Goal: Find specific page/section: Find specific page/section

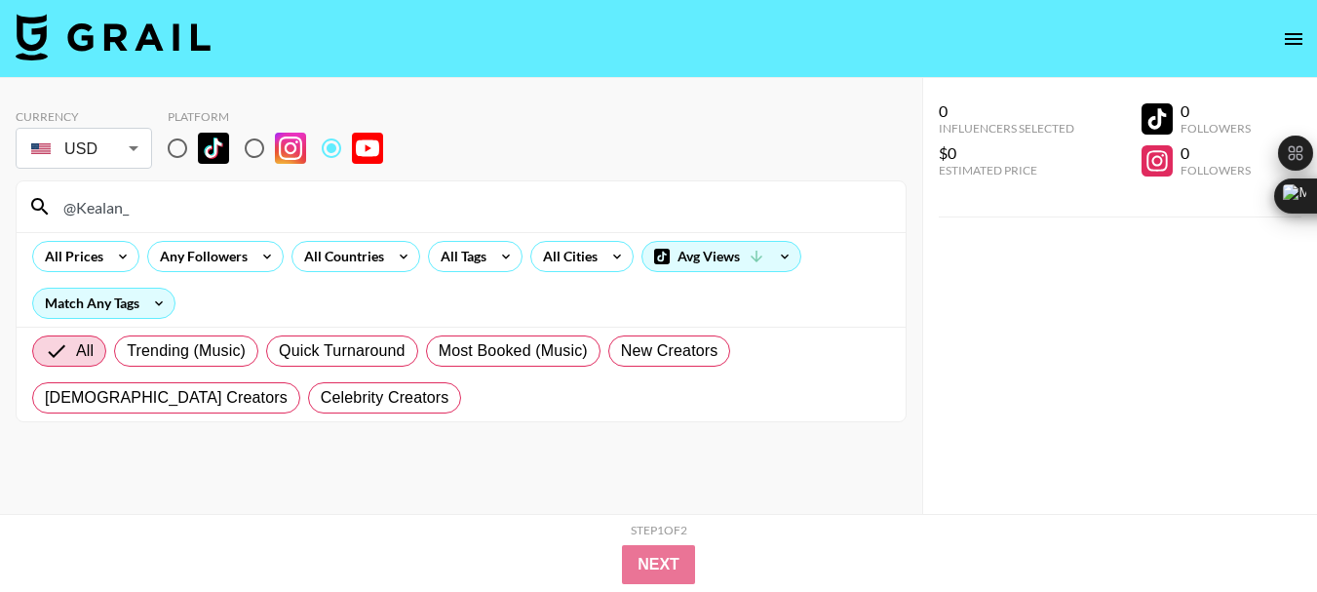
click at [96, 202] on input "@Kealan_" at bounding box center [473, 206] width 842 height 31
type input "@HTXStudio"
click at [98, 196] on input "@HTXStudio" at bounding box center [473, 206] width 842 height 31
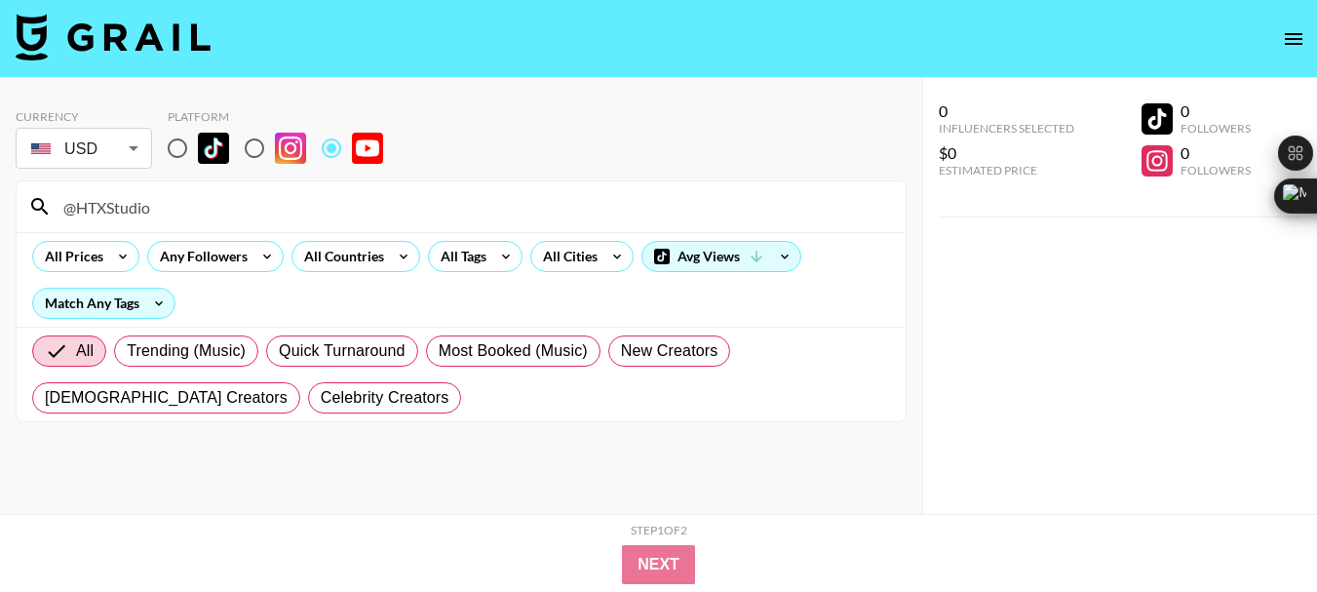
click at [98, 196] on input "@HTXStudio" at bounding box center [473, 206] width 842 height 31
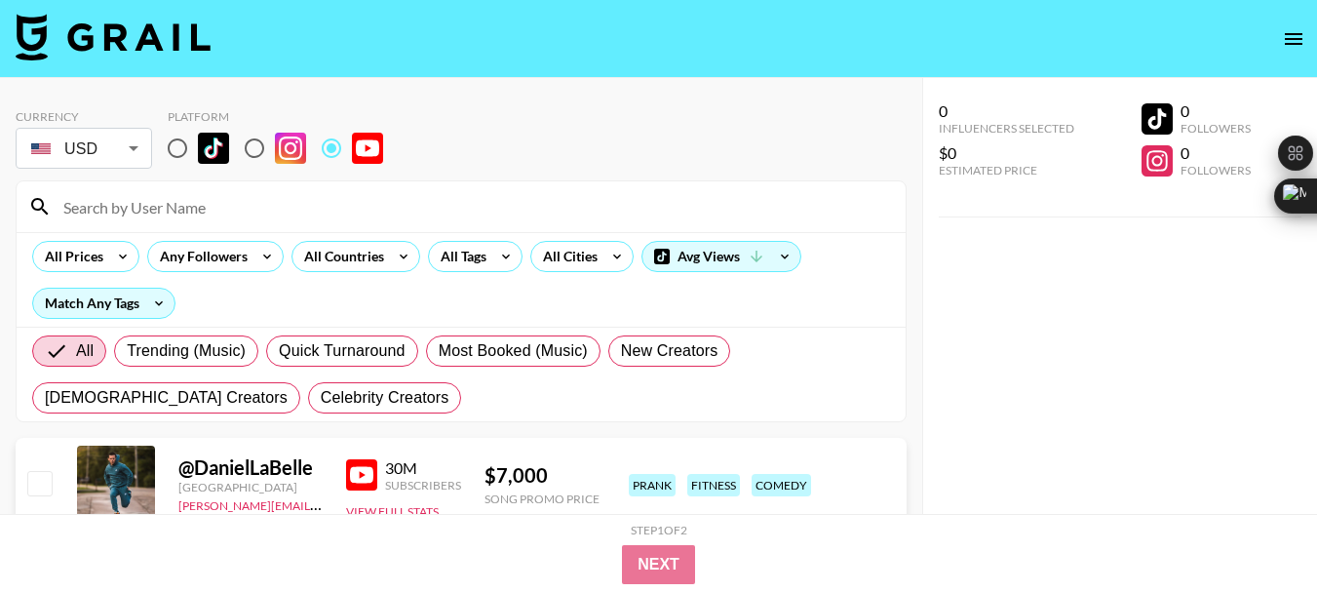
paste input "@SB737Plus"
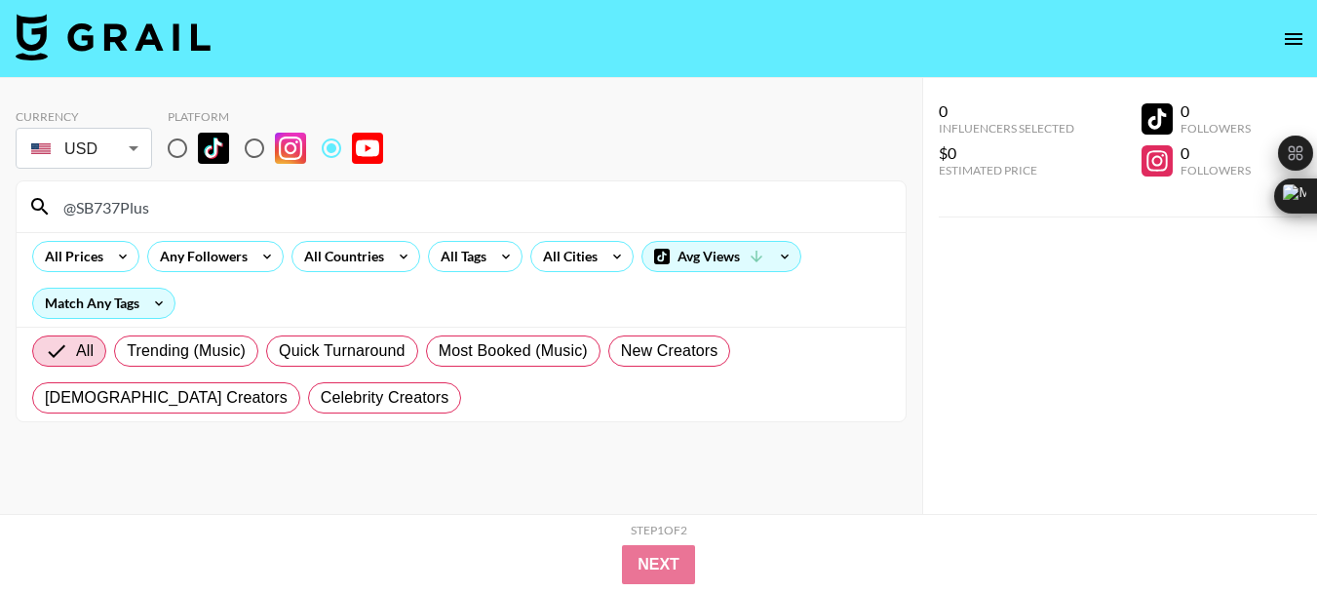
type input "@SB737Plus"
click at [133, 213] on input "@SB737Plus" at bounding box center [473, 206] width 842 height 31
click at [132, 212] on input "@SB737Plus" at bounding box center [473, 206] width 842 height 31
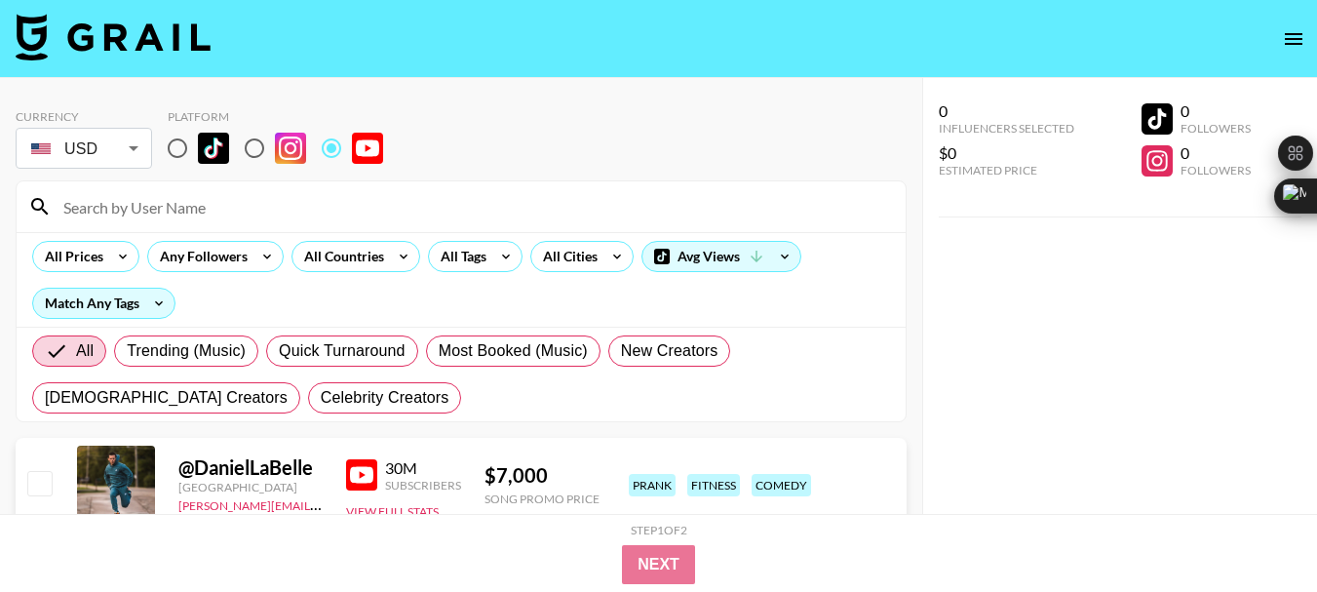
paste input "@NaughtyyJuan"
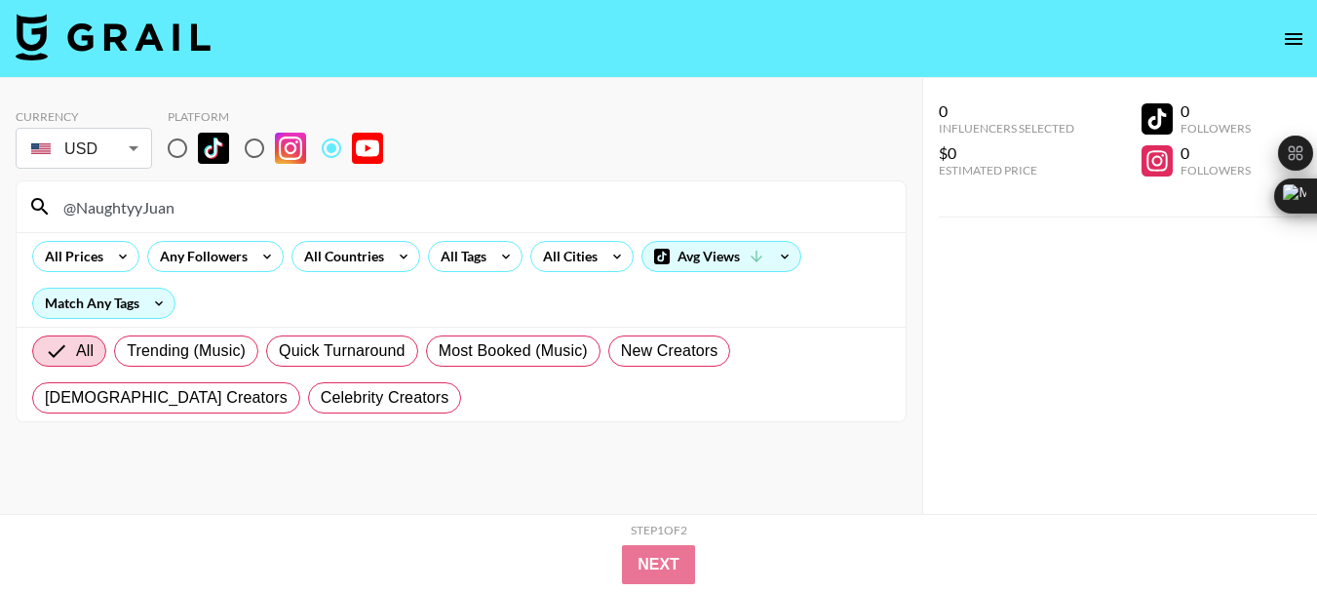
type input "@NaughtyyJuan"
click at [162, 196] on input "@NaughtyyJuan" at bounding box center [473, 206] width 842 height 31
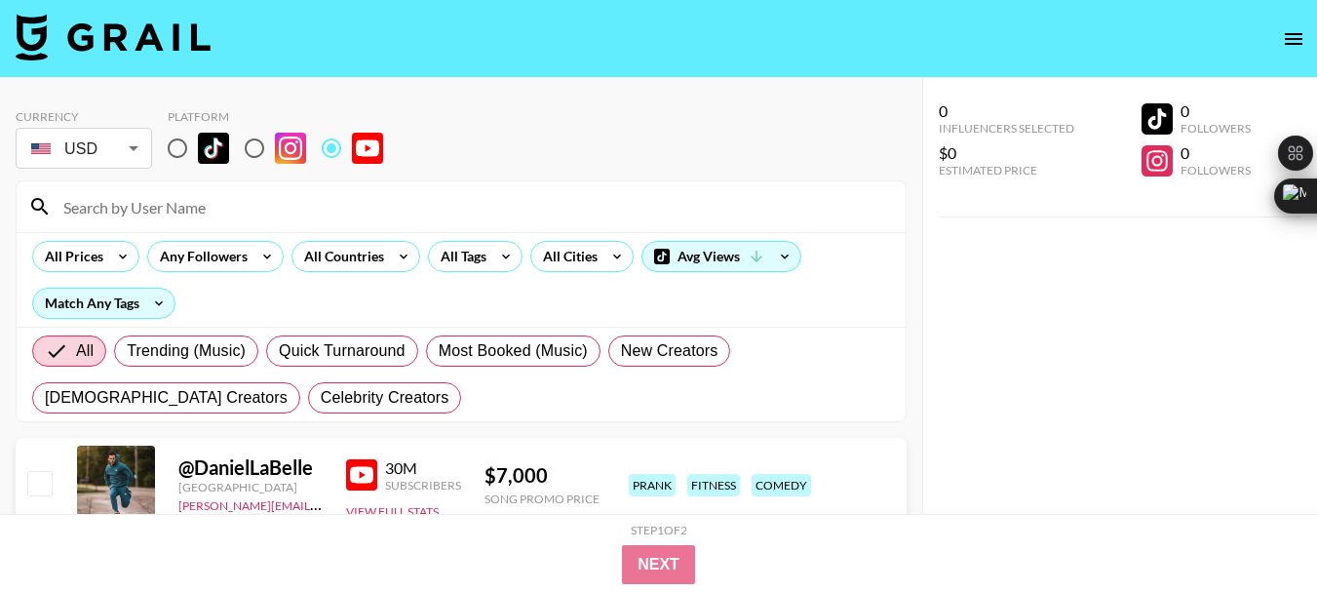
paste input "@rdylt09"
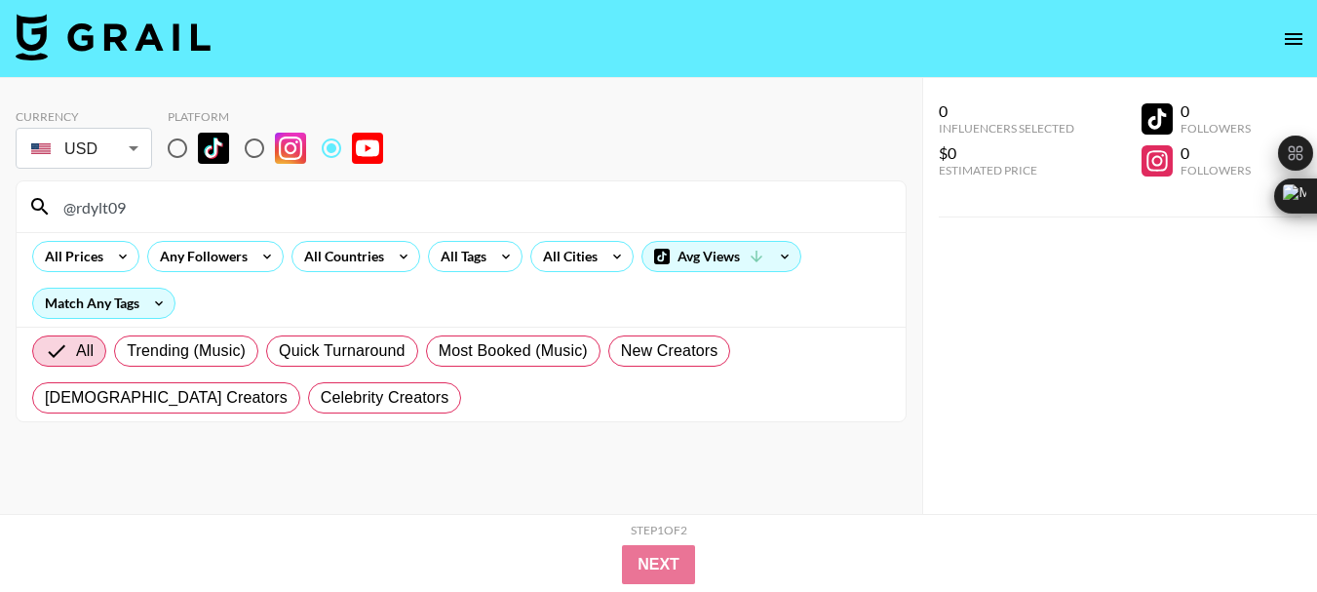
type input "@rdylt09"
click at [115, 208] on input "@rdylt09" at bounding box center [473, 206] width 842 height 31
click at [112, 210] on input "@rdylt09" at bounding box center [473, 206] width 842 height 31
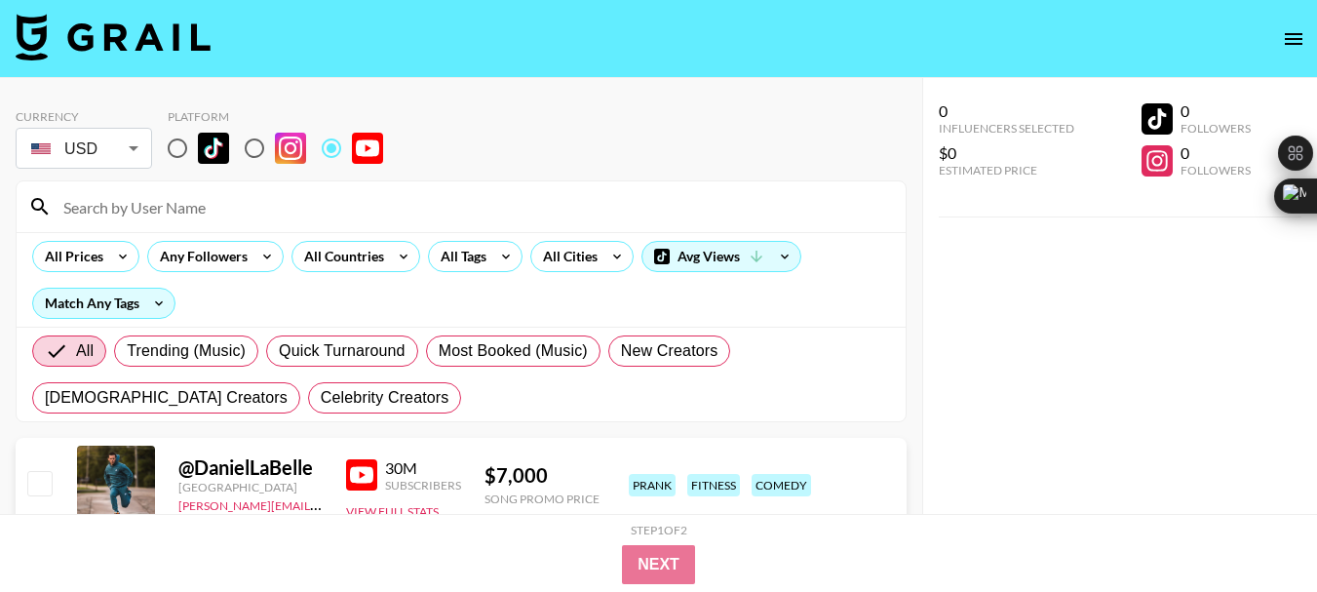
paste input "@rdylt09"
type input "@rdylt09"
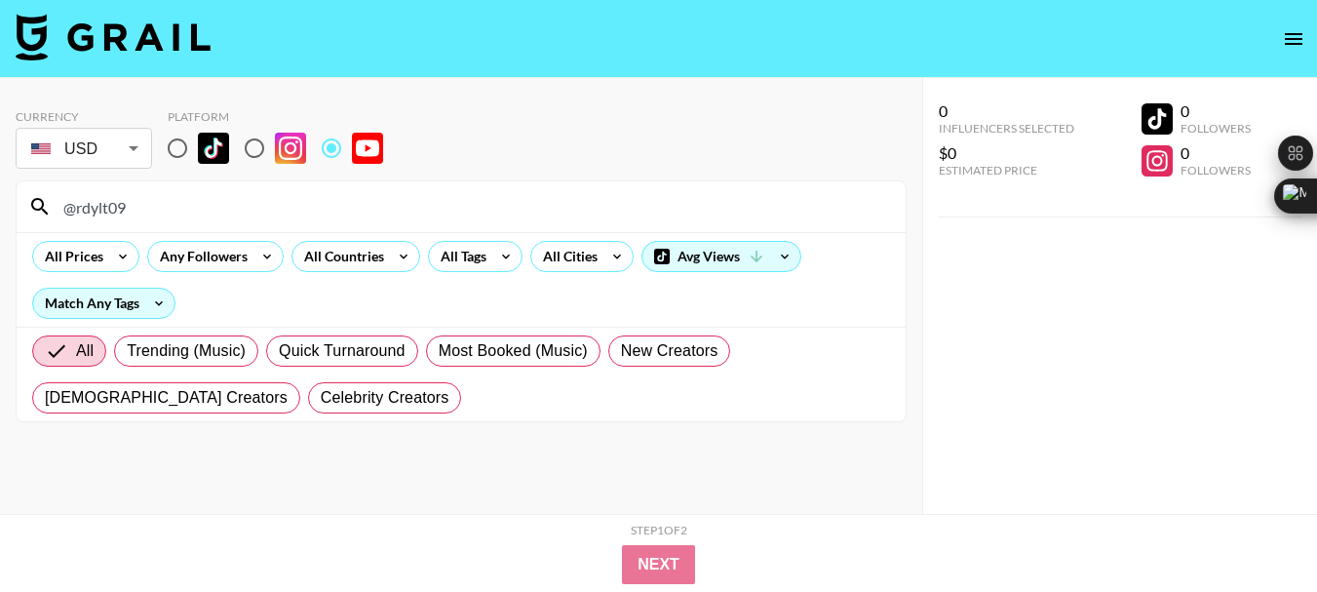
click at [108, 214] on input "@rdylt09" at bounding box center [473, 206] width 842 height 31
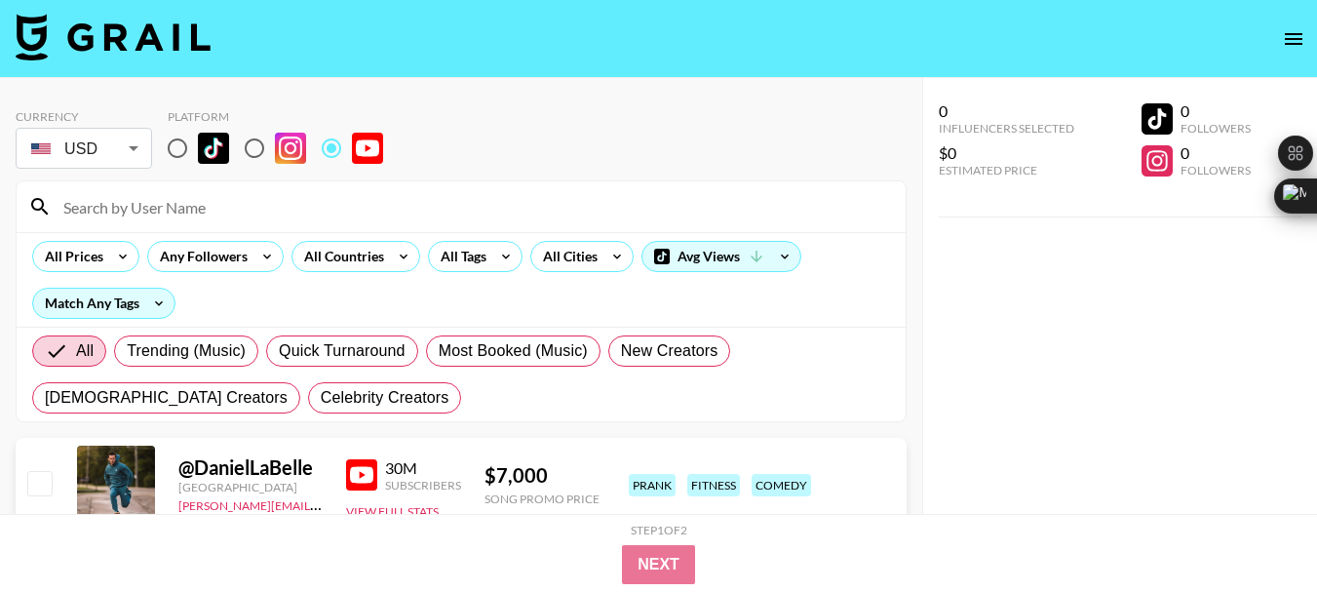
paste input "@prodbyloner"
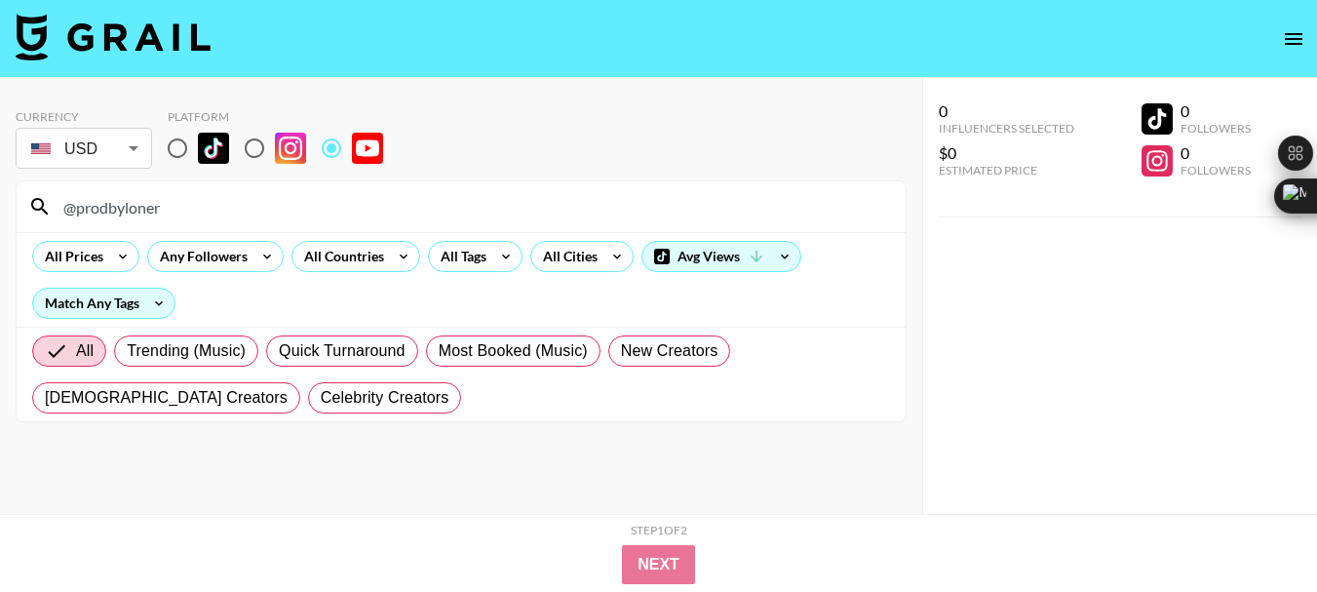
type input "@prodbyloner"
click at [97, 210] on input "@prodbyloner" at bounding box center [473, 206] width 842 height 31
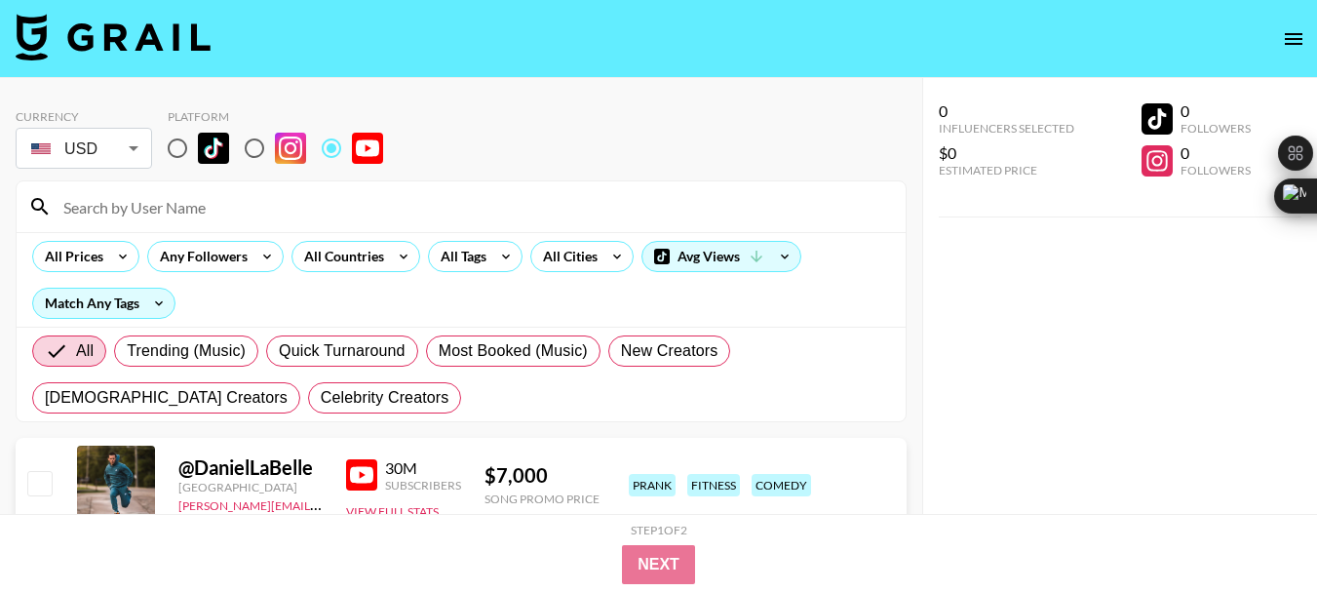
paste input "@Gawx2"
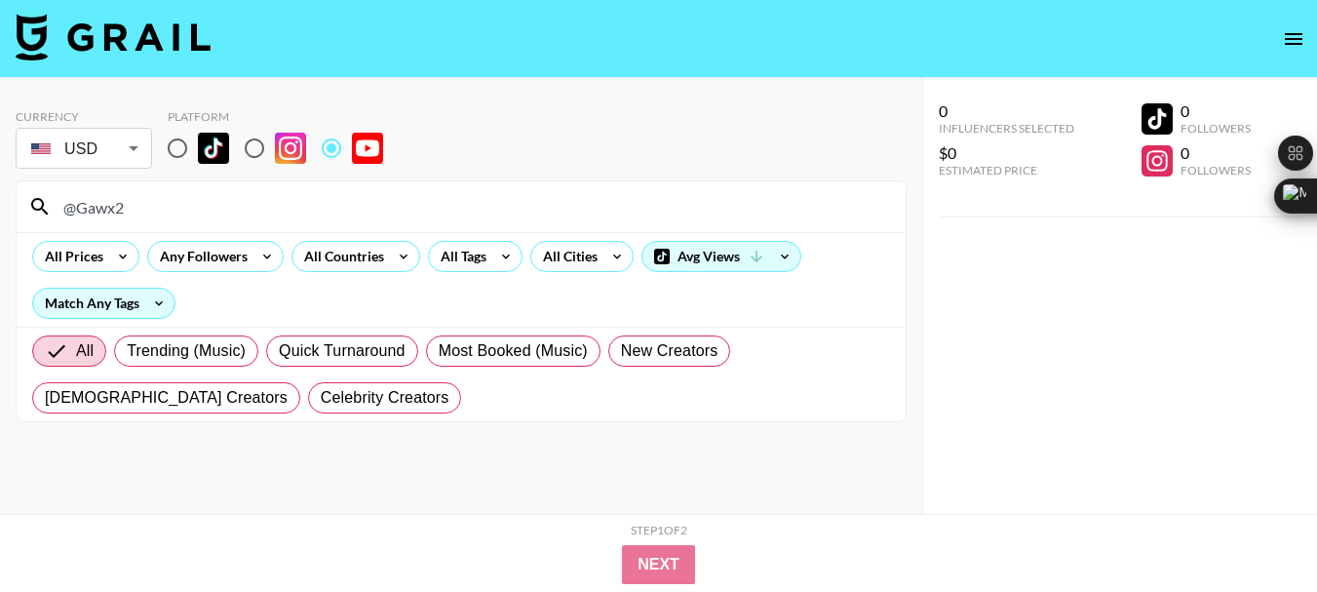
type input "@Gawx2"
